Goal: Task Accomplishment & Management: Use online tool/utility

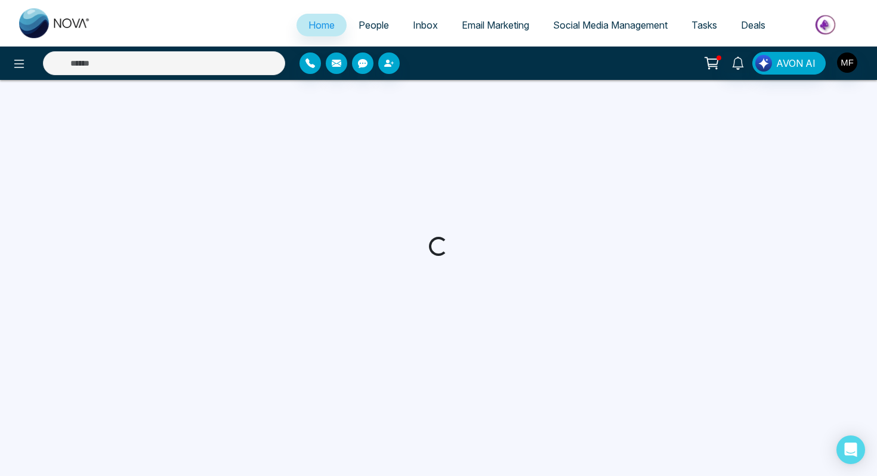
select select "*"
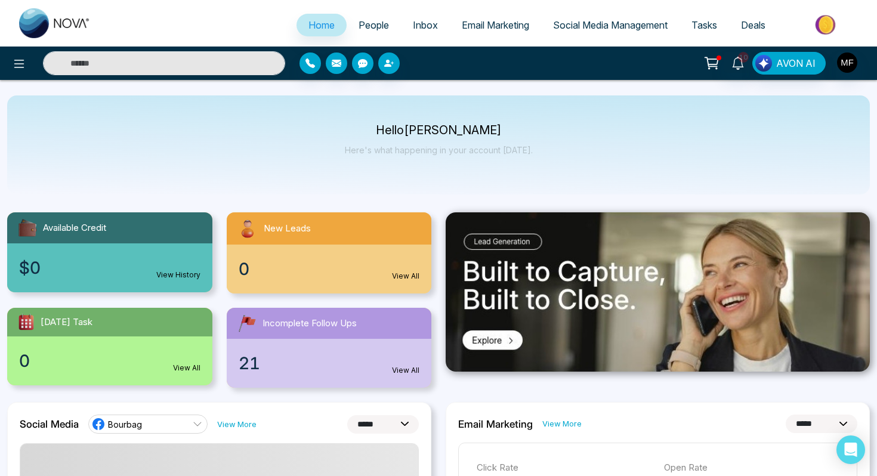
click at [347, 29] on link "People" at bounding box center [373, 25] width 54 height 23
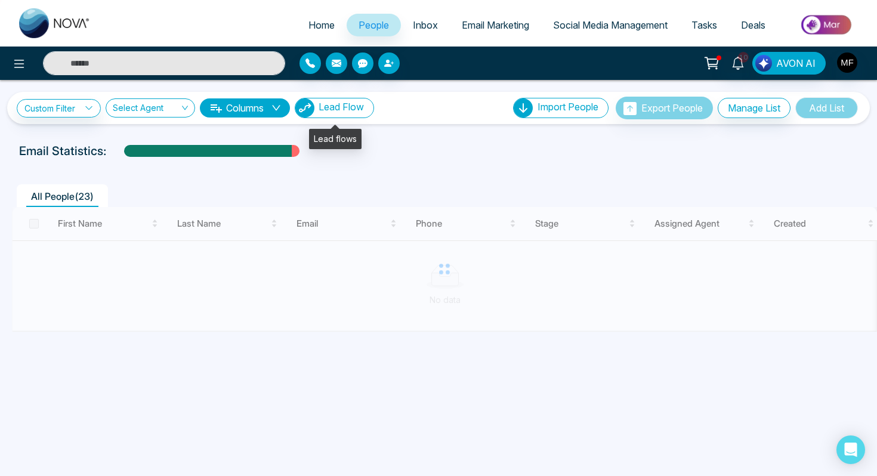
click at [345, 110] on span "Lead Flow" at bounding box center [340, 107] width 45 height 12
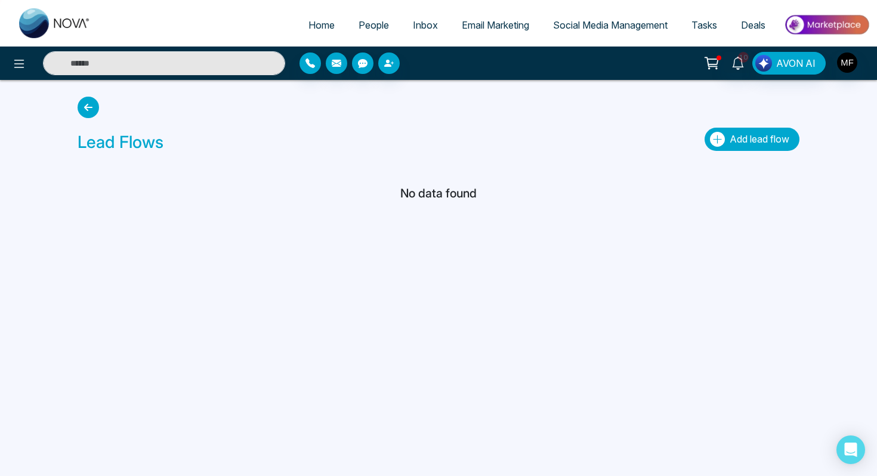
click at [763, 140] on span "Add lead flow" at bounding box center [759, 139] width 60 height 12
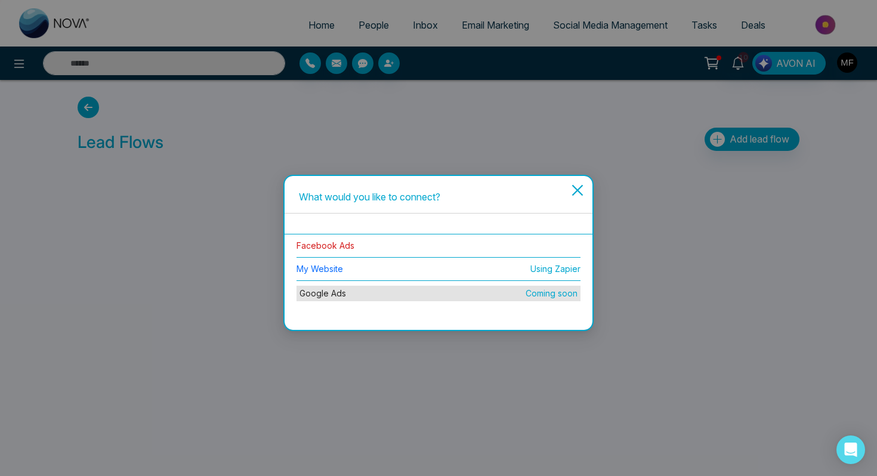
click at [328, 244] on link "Facebook Ads" at bounding box center [325, 245] width 58 height 10
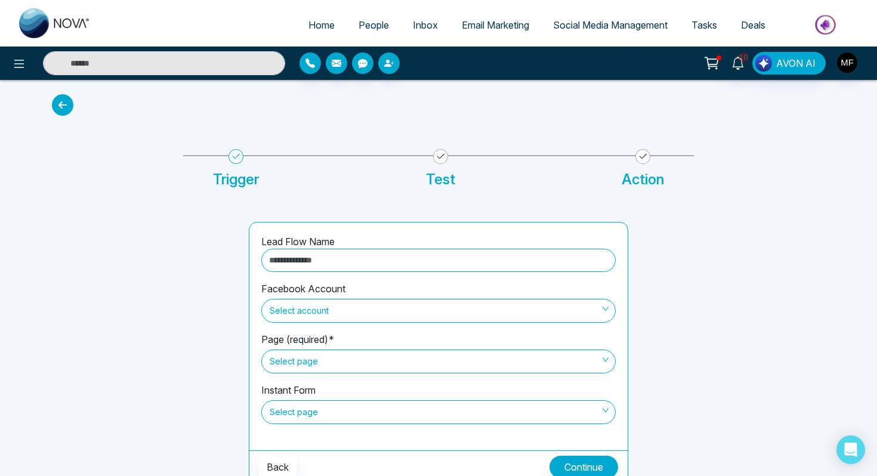
scroll to position [8, 0]
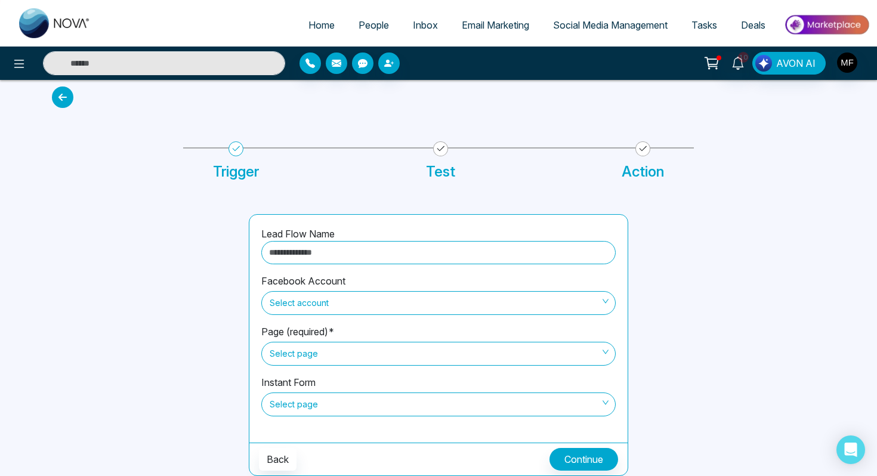
click at [346, 250] on input "text" at bounding box center [438, 252] width 354 height 23
type input "**********"
click at [376, 293] on span "Select account" at bounding box center [438, 303] width 337 height 20
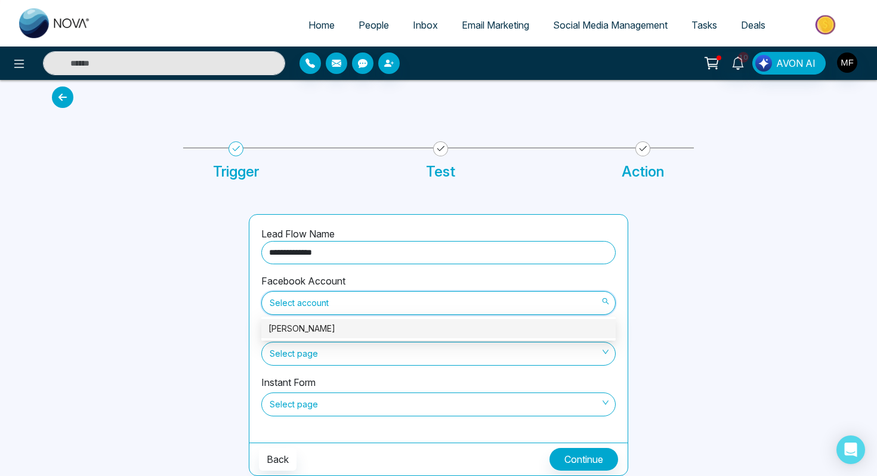
click at [349, 326] on div "[PERSON_NAME]" at bounding box center [438, 328] width 340 height 13
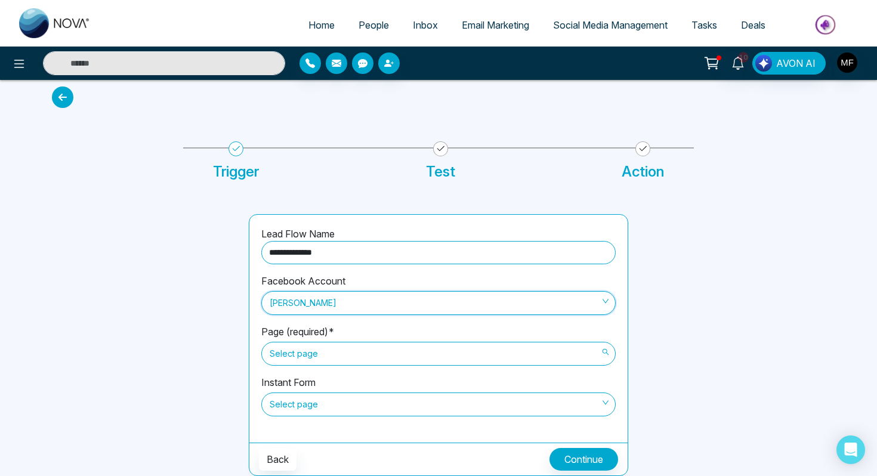
click at [348, 353] on span "Select page" at bounding box center [438, 353] width 337 height 20
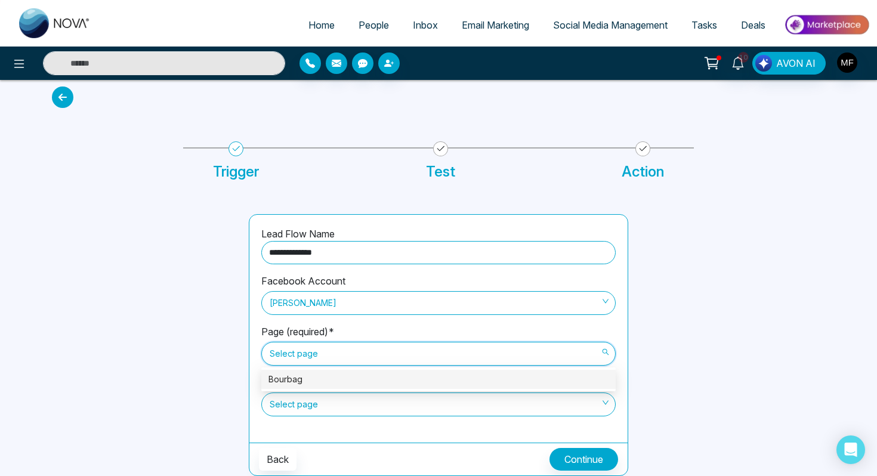
click at [332, 382] on div "Bourbag" at bounding box center [438, 379] width 340 height 13
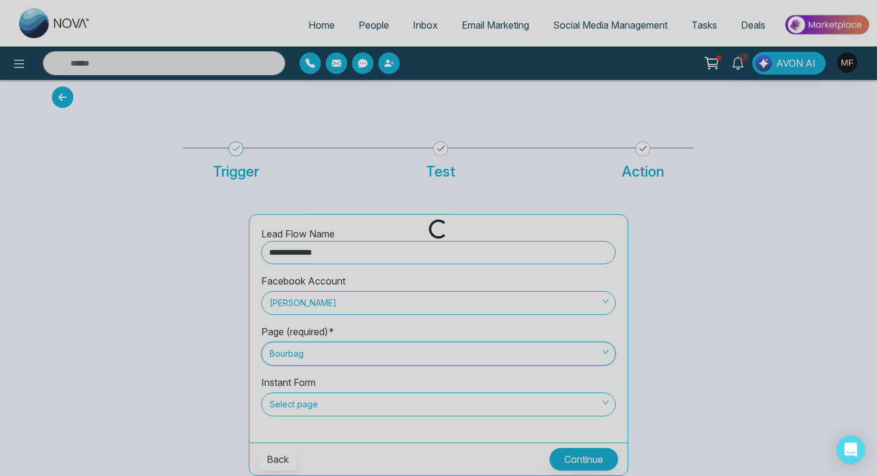
click at [330, 404] on div "Loading..." at bounding box center [438, 238] width 877 height 476
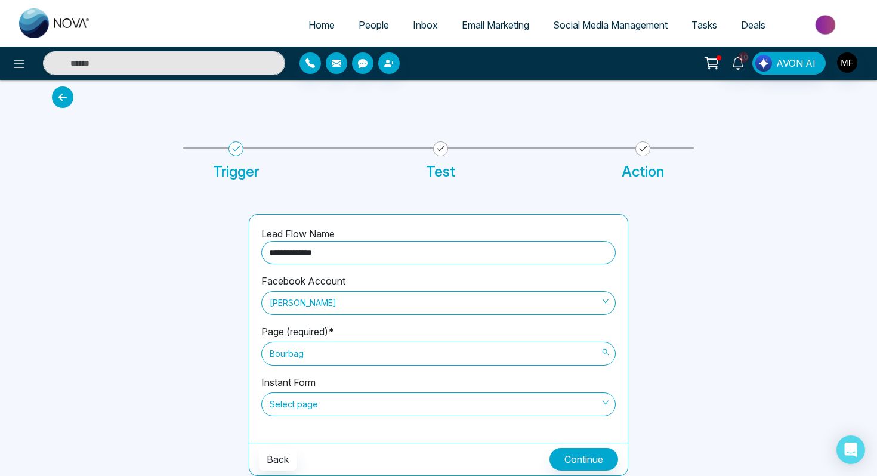
click at [355, 346] on span "Bourbag" at bounding box center [438, 353] width 337 height 20
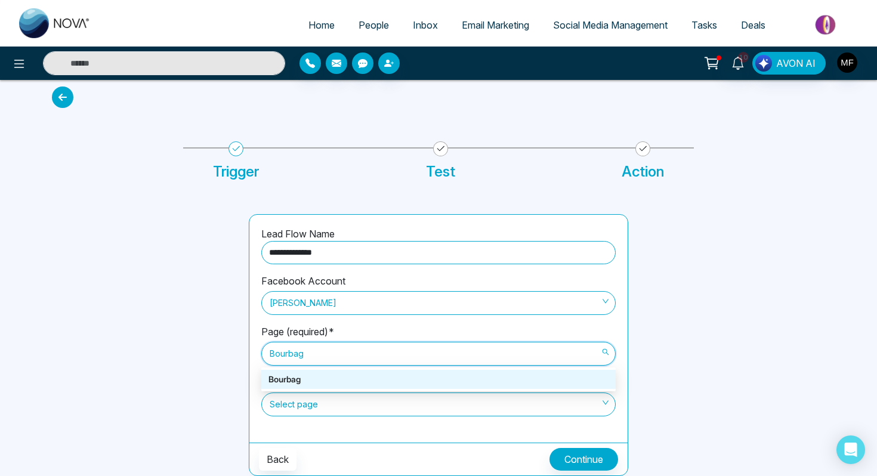
click at [254, 342] on div "**********" at bounding box center [438, 329] width 378 height 228
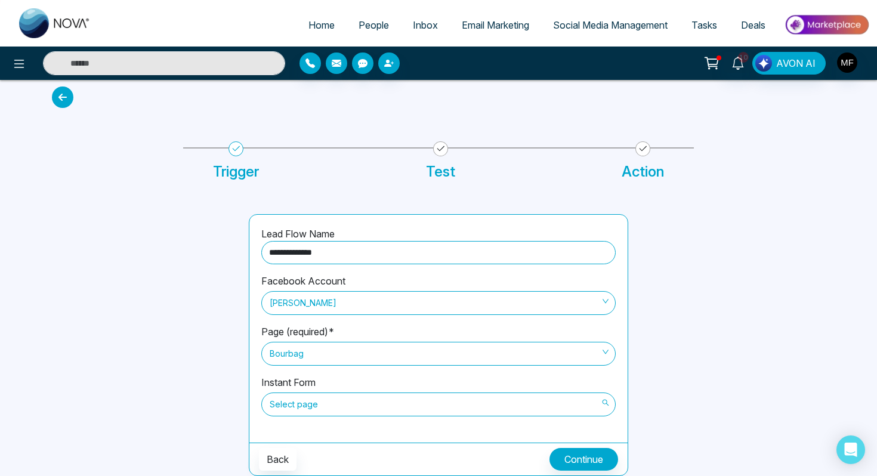
click at [299, 398] on span "Select page" at bounding box center [438, 404] width 337 height 20
click at [394, 321] on div "Facebook Account [PERSON_NAME]" at bounding box center [438, 299] width 354 height 51
click at [397, 305] on span "[PERSON_NAME]" at bounding box center [438, 303] width 337 height 20
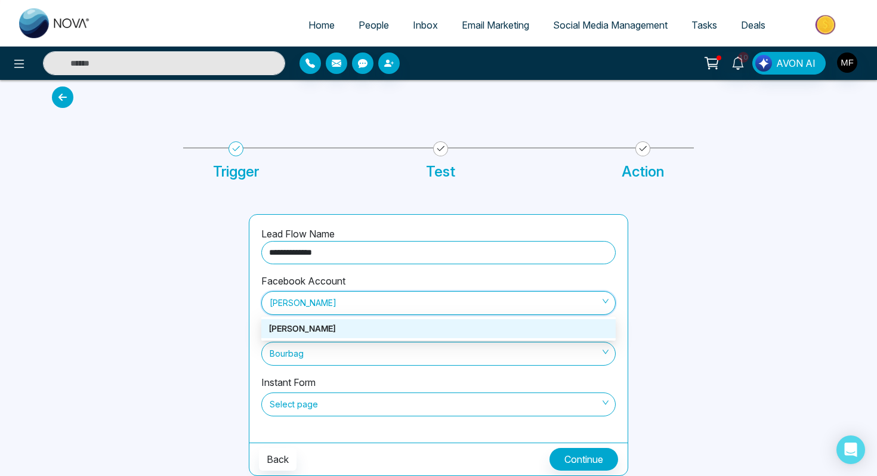
click at [435, 305] on span "[PERSON_NAME]" at bounding box center [438, 303] width 337 height 20
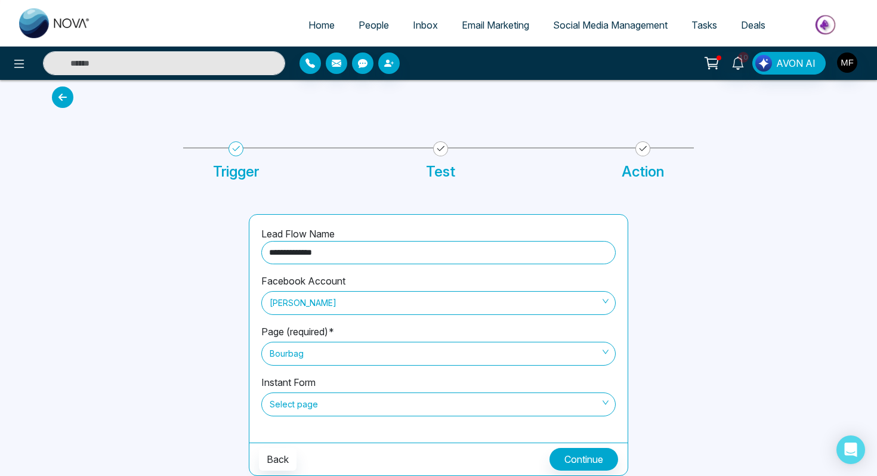
click at [462, 282] on div "Facebook Account [PERSON_NAME]" at bounding box center [438, 299] width 354 height 51
click at [280, 465] on button "Back" at bounding box center [278, 459] width 38 height 23
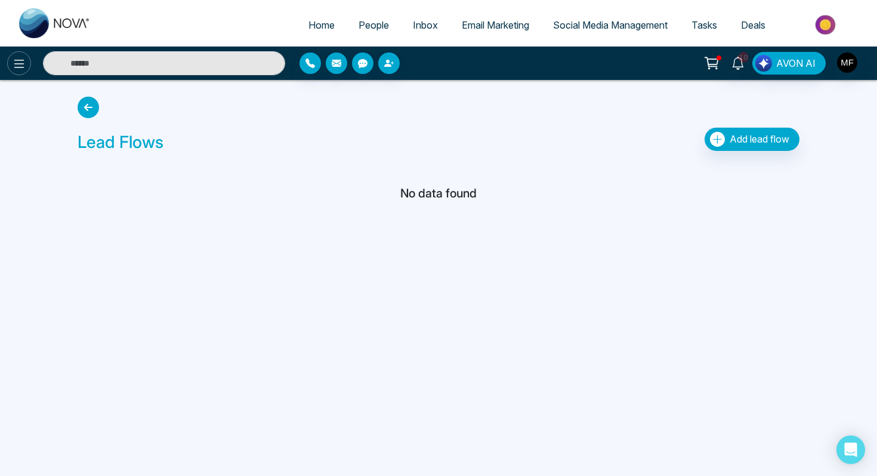
click at [26, 66] on button at bounding box center [19, 63] width 24 height 24
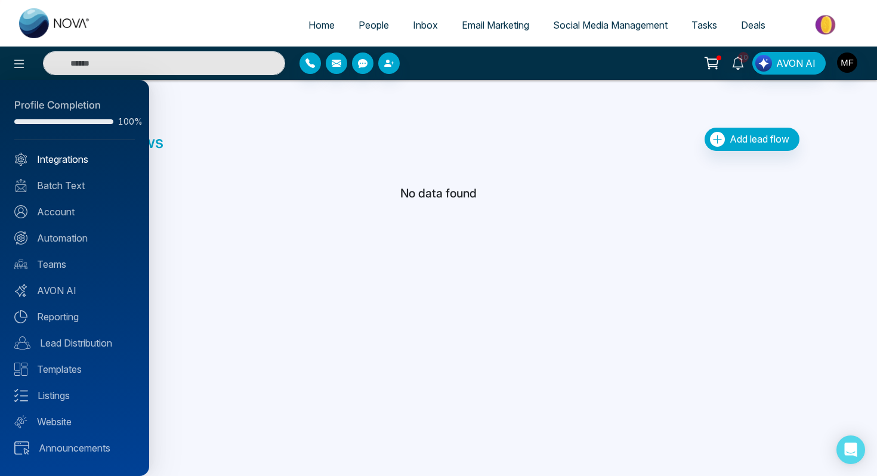
click at [84, 156] on link "Integrations" at bounding box center [74, 159] width 120 height 14
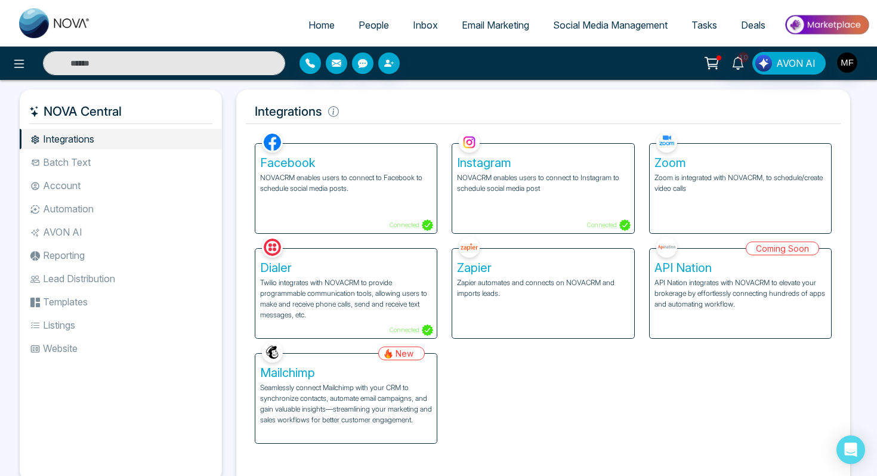
click at [336, 185] on p "NOVACRM enables users to connect to Facebook to schedule social media posts." at bounding box center [346, 182] width 172 height 21
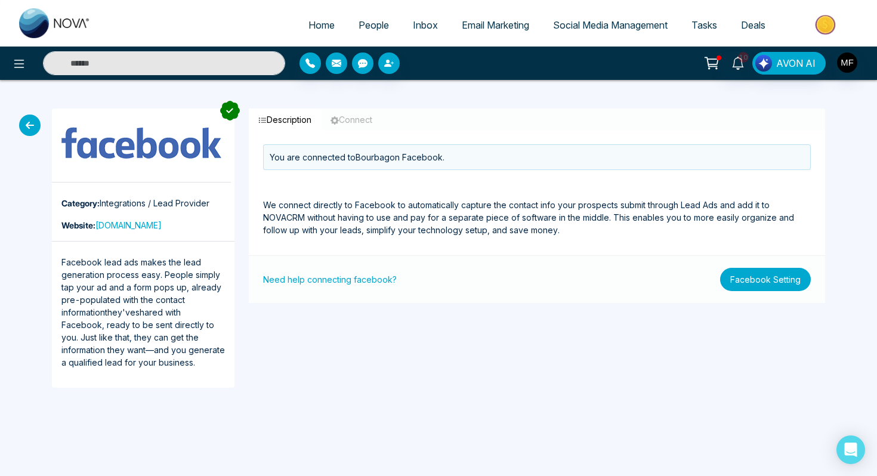
click at [739, 274] on button "Facebook Setting" at bounding box center [765, 279] width 91 height 23
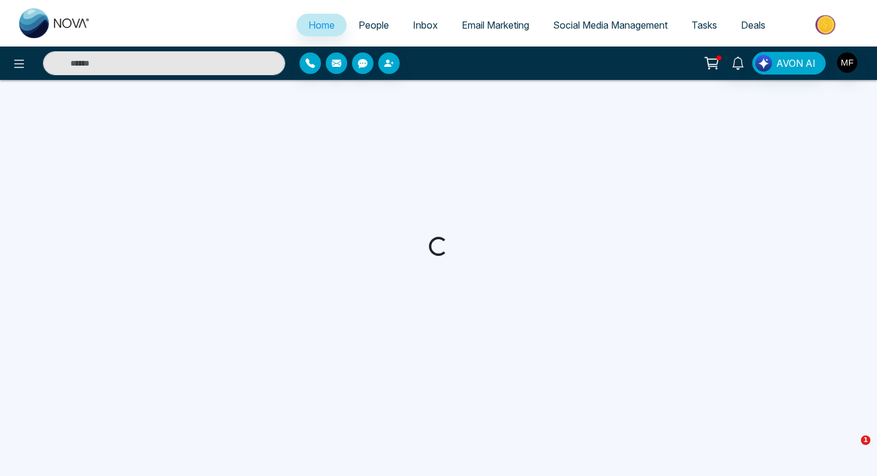
select select "*"
